Goal: Task Accomplishment & Management: Manage account settings

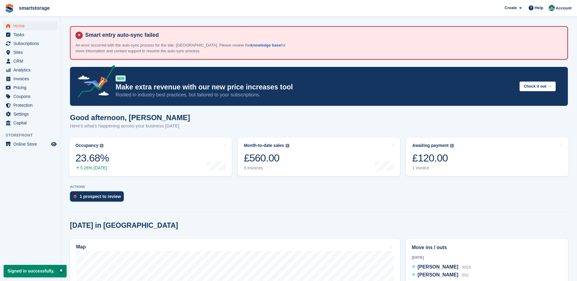
click at [260, 106] on section "Smart entry auto-sync failed An error occurred with the auto-sync process for t…" at bounding box center [319, 261] width 516 height 523
click at [557, 8] on span "Account" at bounding box center [563, 8] width 16 height 6
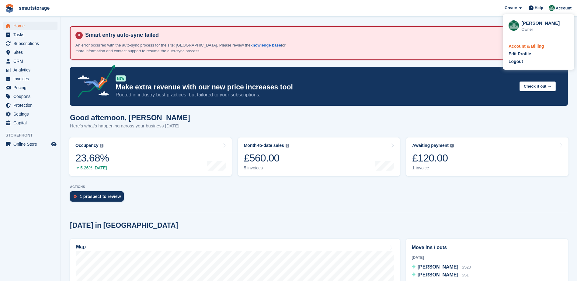
click at [522, 47] on div "Account & Billing" at bounding box center [526, 46] width 36 height 6
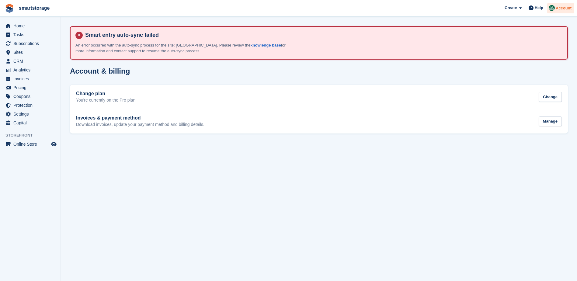
click at [560, 7] on span "Account" at bounding box center [563, 8] width 16 height 6
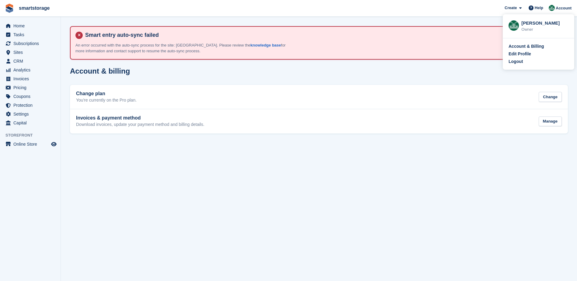
click at [516, 54] on div "Edit Profile" at bounding box center [519, 54] width 22 height 6
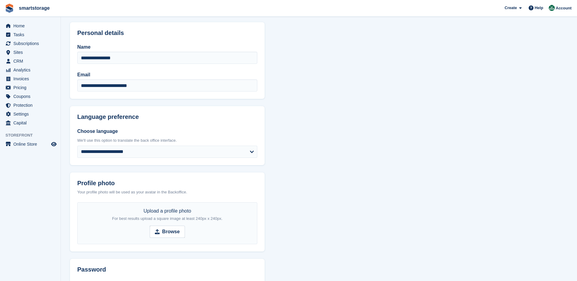
scroll to position [61, 0]
click at [113, 85] on input "**********" at bounding box center [167, 86] width 180 height 12
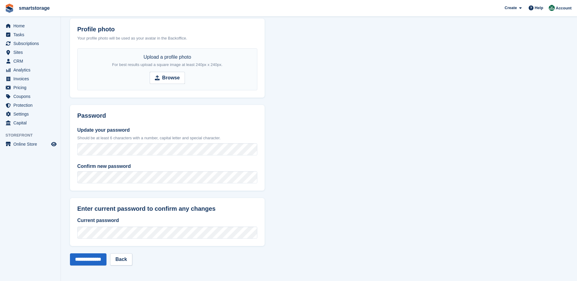
scroll to position [216, 0]
type input "**********"
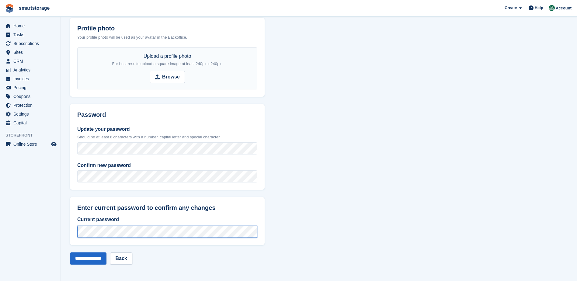
click at [70, 252] on input "**********" at bounding box center [88, 258] width 36 height 12
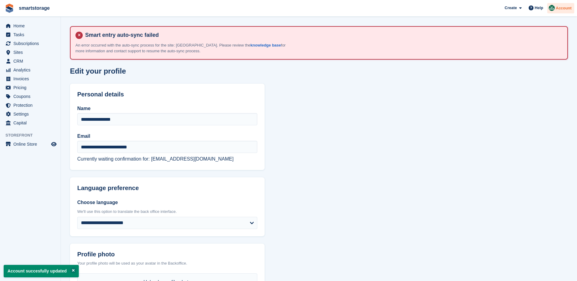
click at [564, 9] on span "Account" at bounding box center [563, 8] width 16 height 6
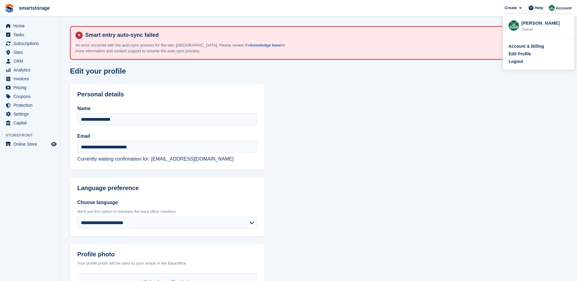
click at [531, 22] on div "[PERSON_NAME]" at bounding box center [544, 22] width 47 height 5
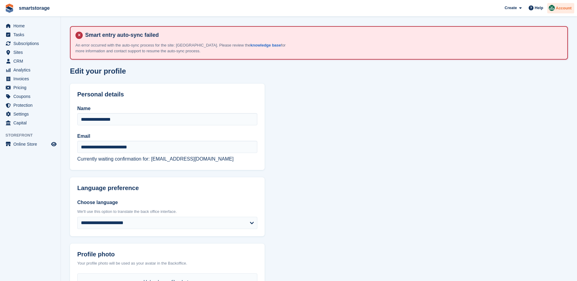
click at [558, 8] on span "Account" at bounding box center [563, 8] width 16 height 6
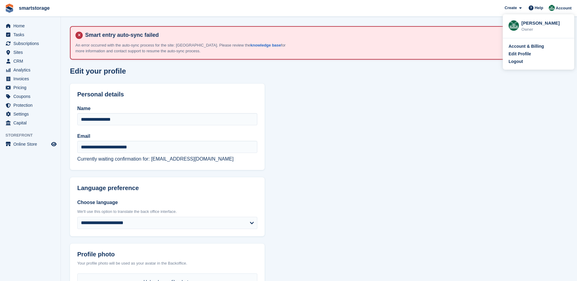
click at [511, 29] on img at bounding box center [513, 25] width 10 height 10
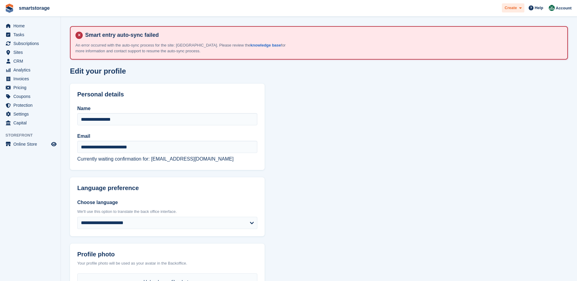
click at [521, 10] on icon at bounding box center [520, 8] width 2 height 4
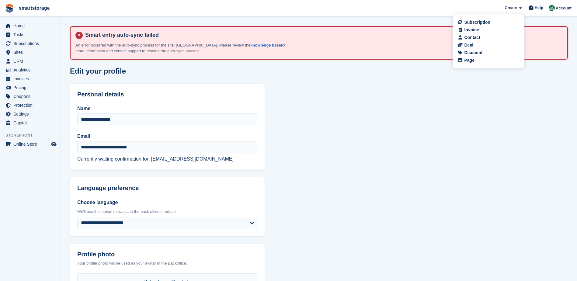
click at [477, 37] on div "Contact" at bounding box center [472, 37] width 16 height 6
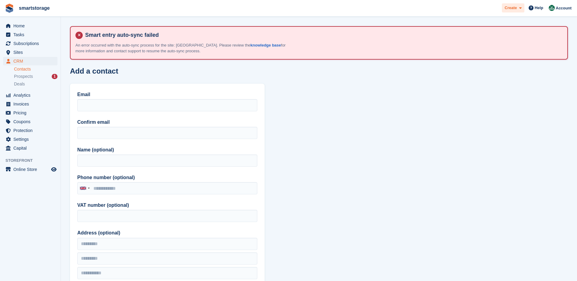
click at [521, 10] on icon at bounding box center [520, 8] width 2 height 4
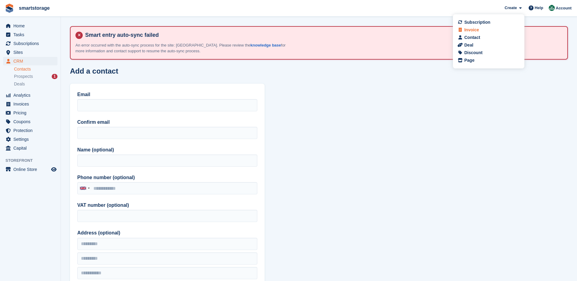
click at [474, 32] on div "Invoice" at bounding box center [471, 30] width 15 height 6
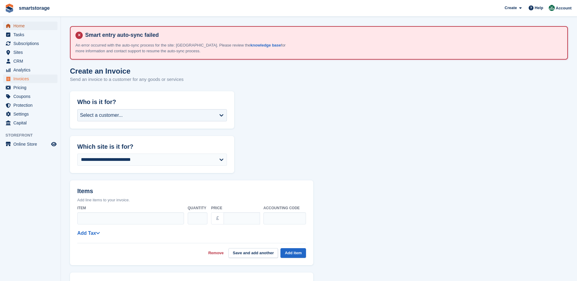
click at [20, 24] on span "Home" at bounding box center [31, 26] width 36 height 9
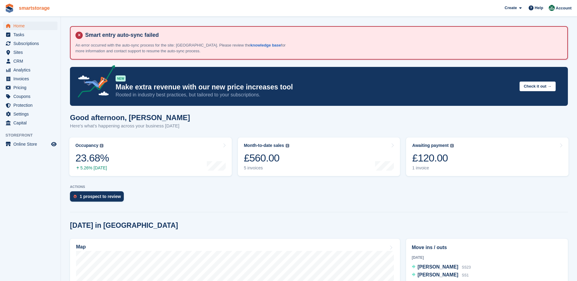
click at [30, 9] on link "smartstorage" at bounding box center [34, 8] width 36 height 10
click at [536, 85] on button "Check it out →" at bounding box center [537, 86] width 36 height 10
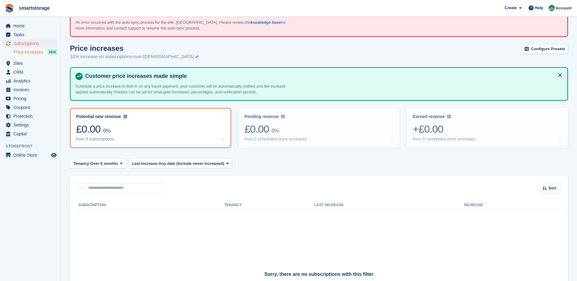
scroll to position [91, 0]
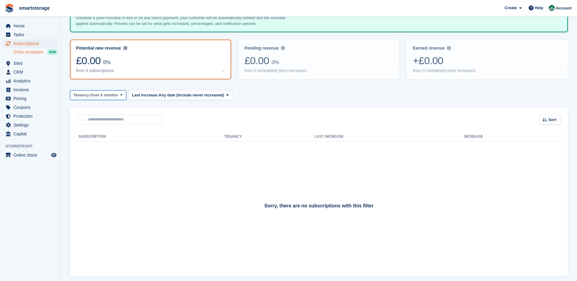
click at [119, 95] on span at bounding box center [121, 95] width 5 height 5
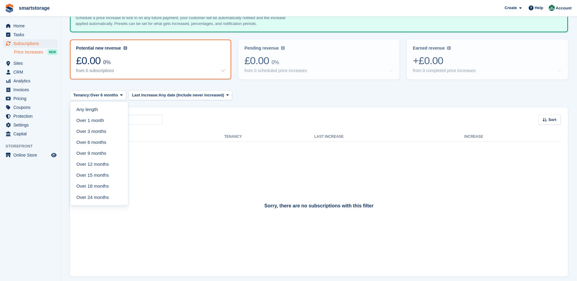
click at [257, 95] on div "Tenancy: Over 6 months Any length Over 1 month Over 3 months Over 6 months Over…" at bounding box center [319, 95] width 498 height 10
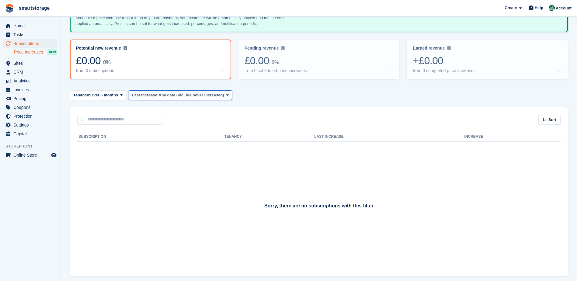
click at [225, 97] on span at bounding box center [227, 95] width 5 height 5
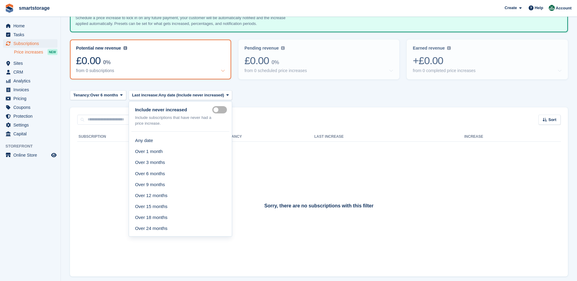
click at [279, 92] on div "Tenancy: Over 6 months Any length Over 1 month Over 3 months Over 6 months Over…" at bounding box center [319, 95] width 498 height 10
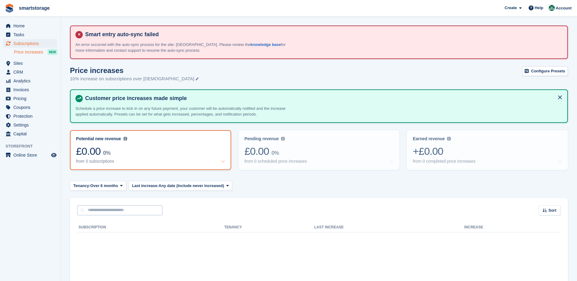
scroll to position [0, 0]
click at [22, 25] on span "Home" at bounding box center [31, 26] width 36 height 9
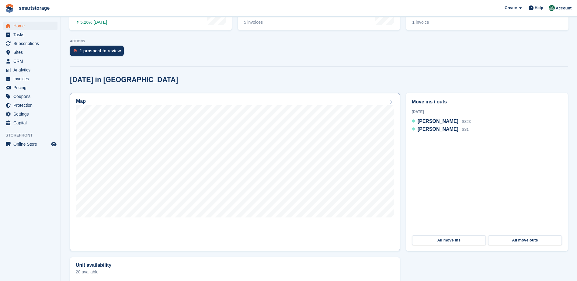
scroll to position [152, 0]
